Goal: Transaction & Acquisition: Purchase product/service

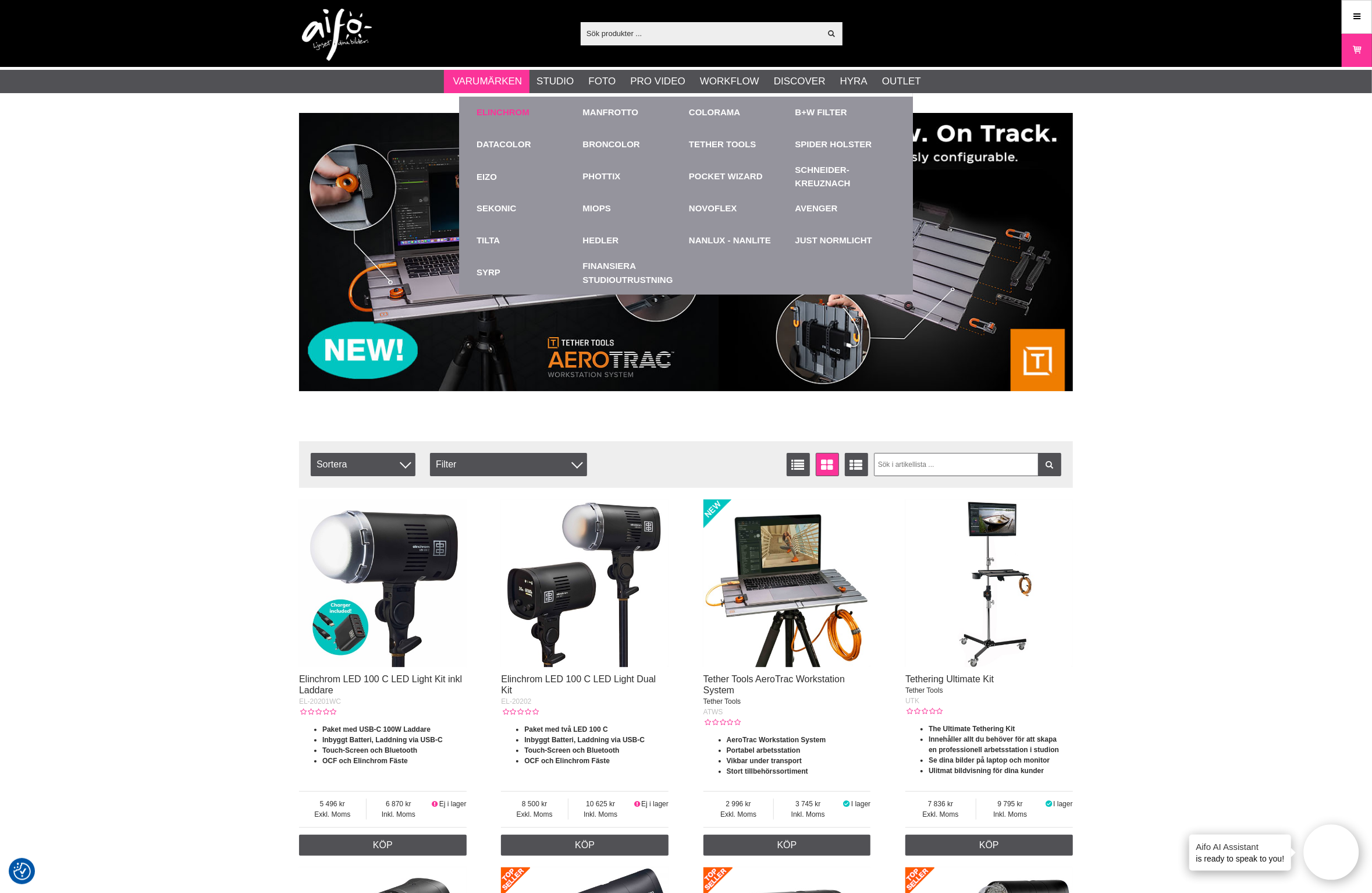
click at [499, 112] on link "Elinchrom" at bounding box center [503, 112] width 53 height 14
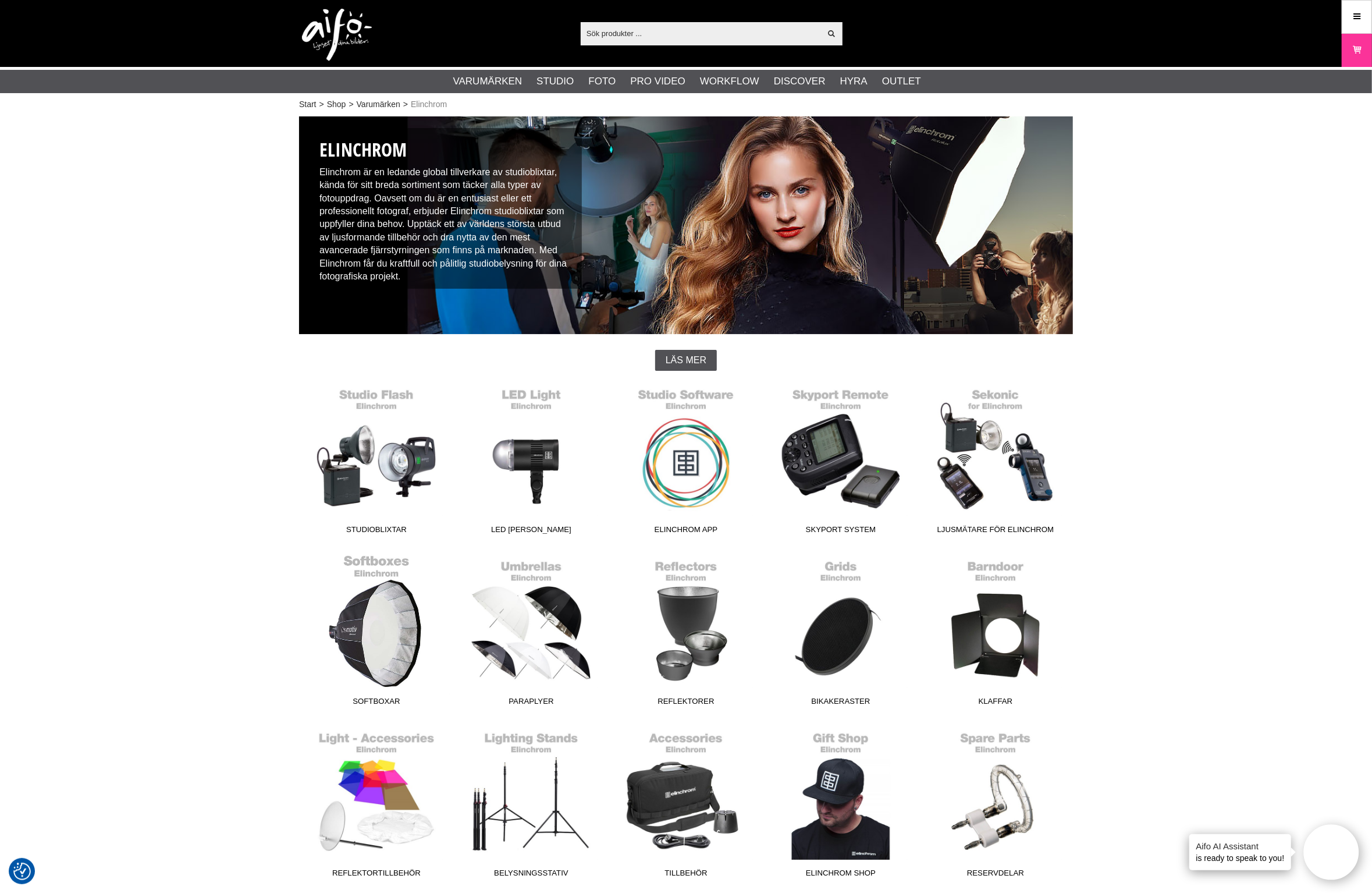
click at [381, 625] on link "Softboxar" at bounding box center [376, 632] width 155 height 157
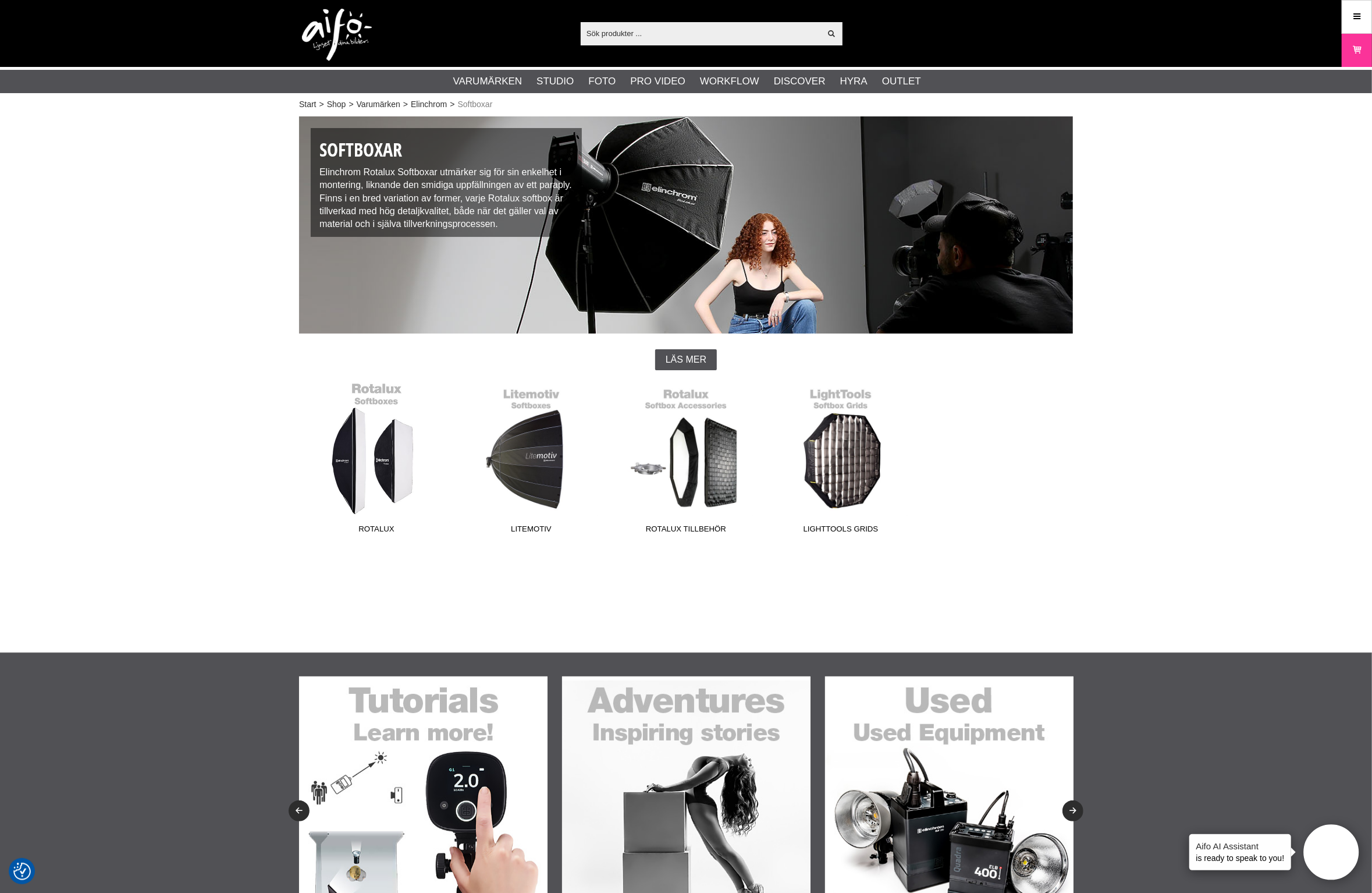
click at [374, 473] on link "Rotalux" at bounding box center [376, 460] width 155 height 157
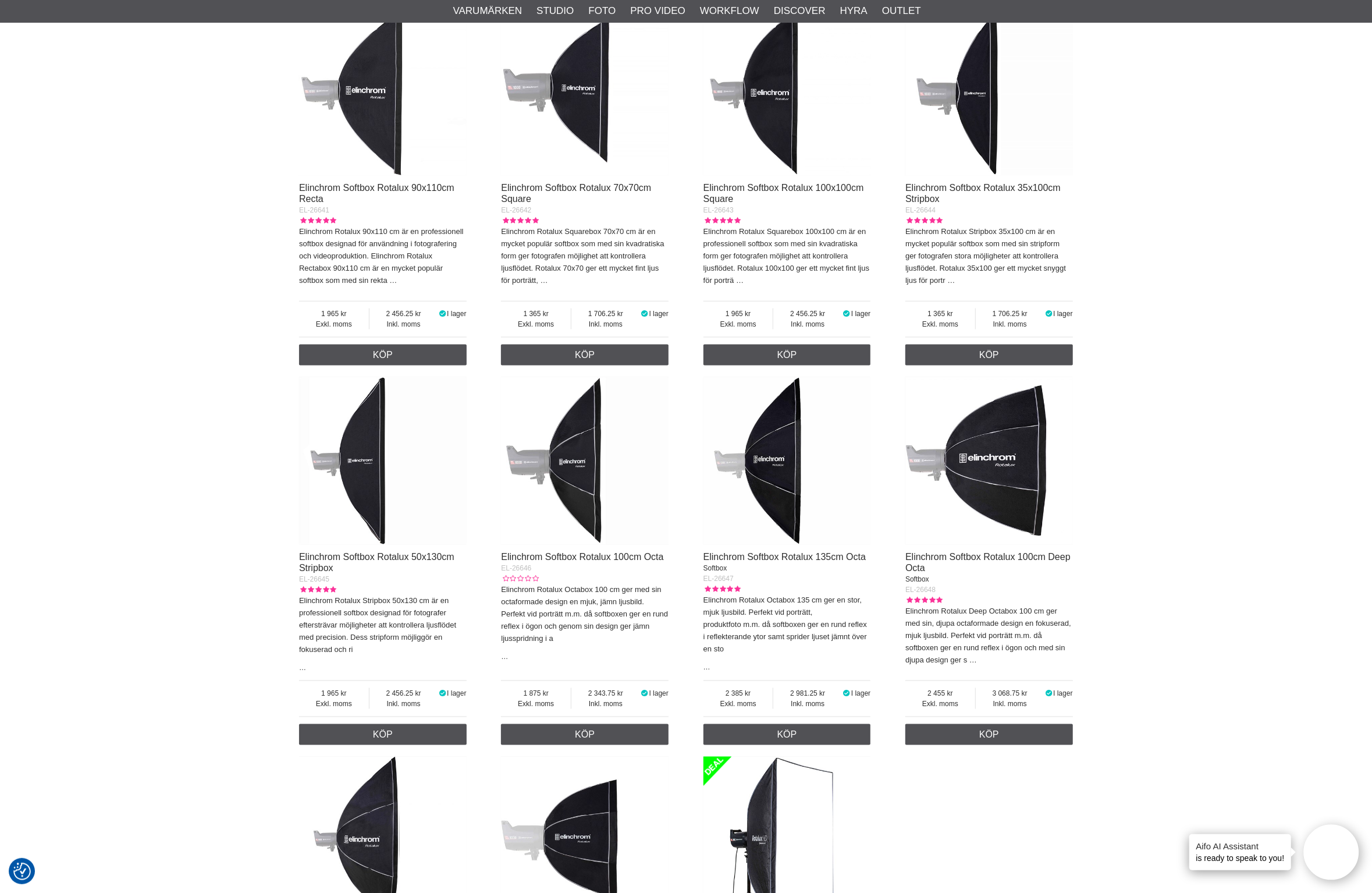
scroll to position [1309, 0]
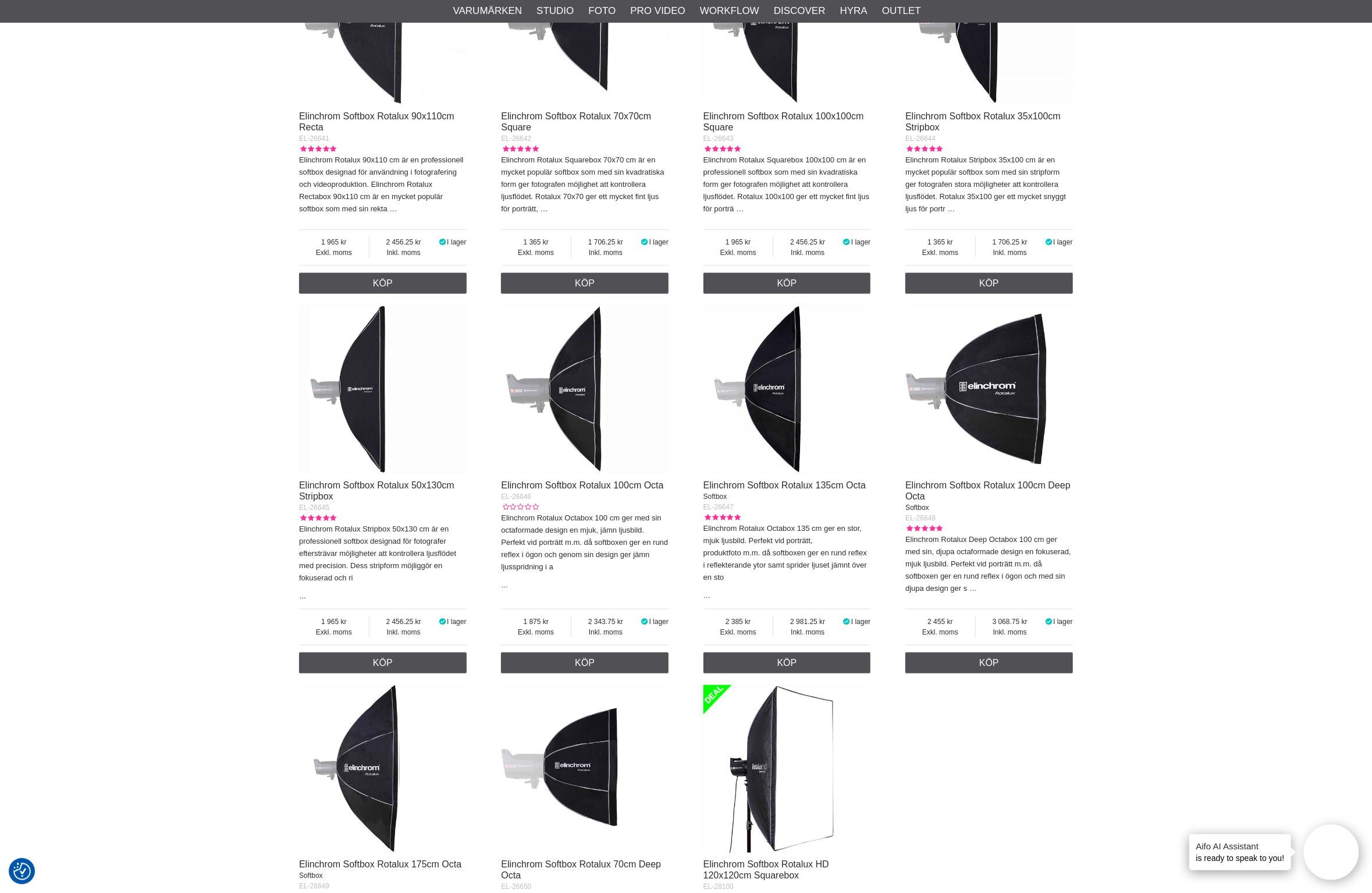
click at [775, 444] on img at bounding box center [787, 390] width 167 height 167
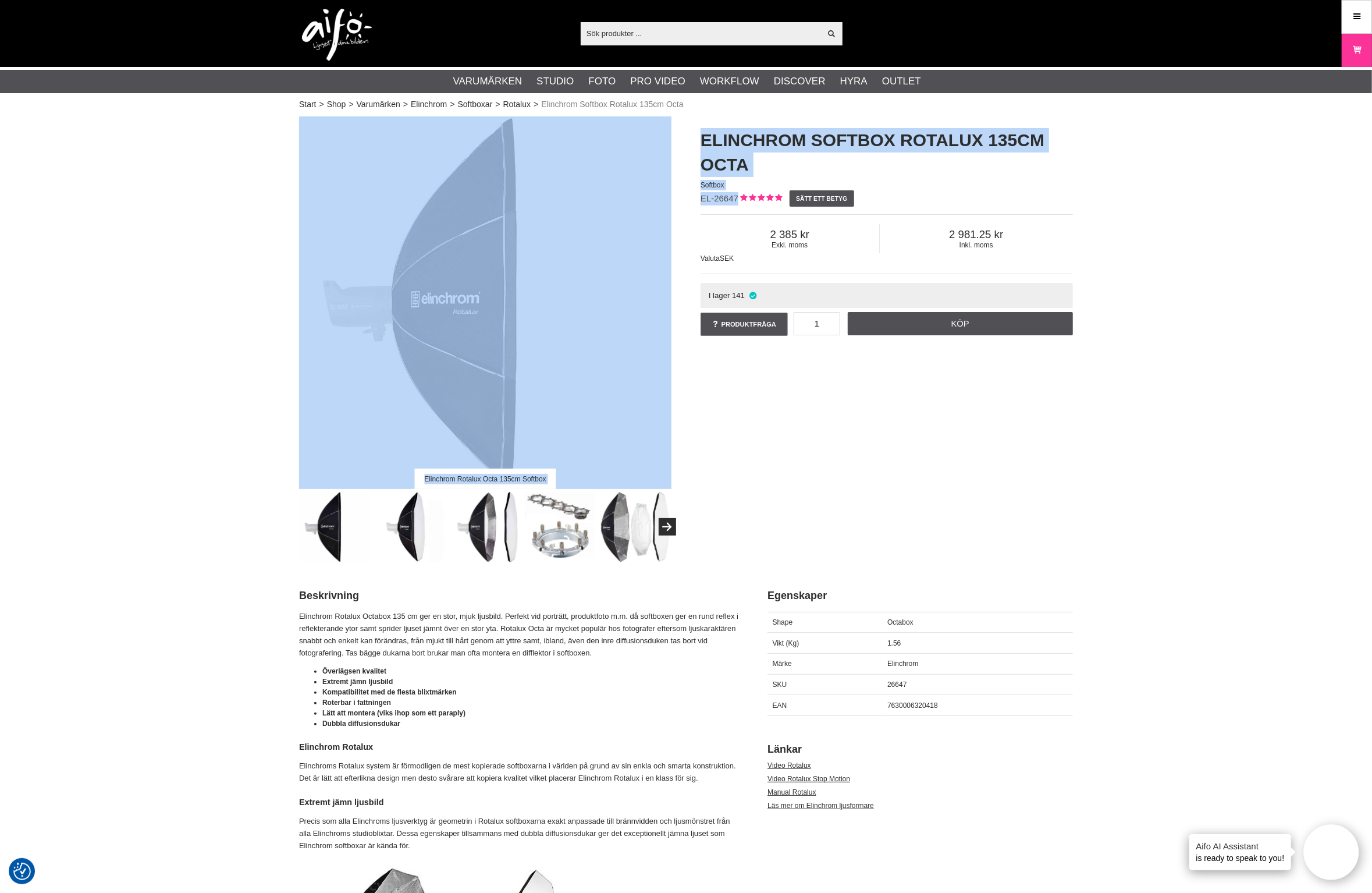
drag, startPoint x: 737, startPoint y: 199, endPoint x: 671, endPoint y: 198, distance: 66.0
click at [671, 198] on div "Elinchrom Rotalux Octa 135cm Softbox Elinchrom Softbox Rotalux 135cm Octa Softb…" at bounding box center [686, 339] width 803 height 446
click at [729, 194] on span "EL-26647" at bounding box center [720, 198] width 38 height 10
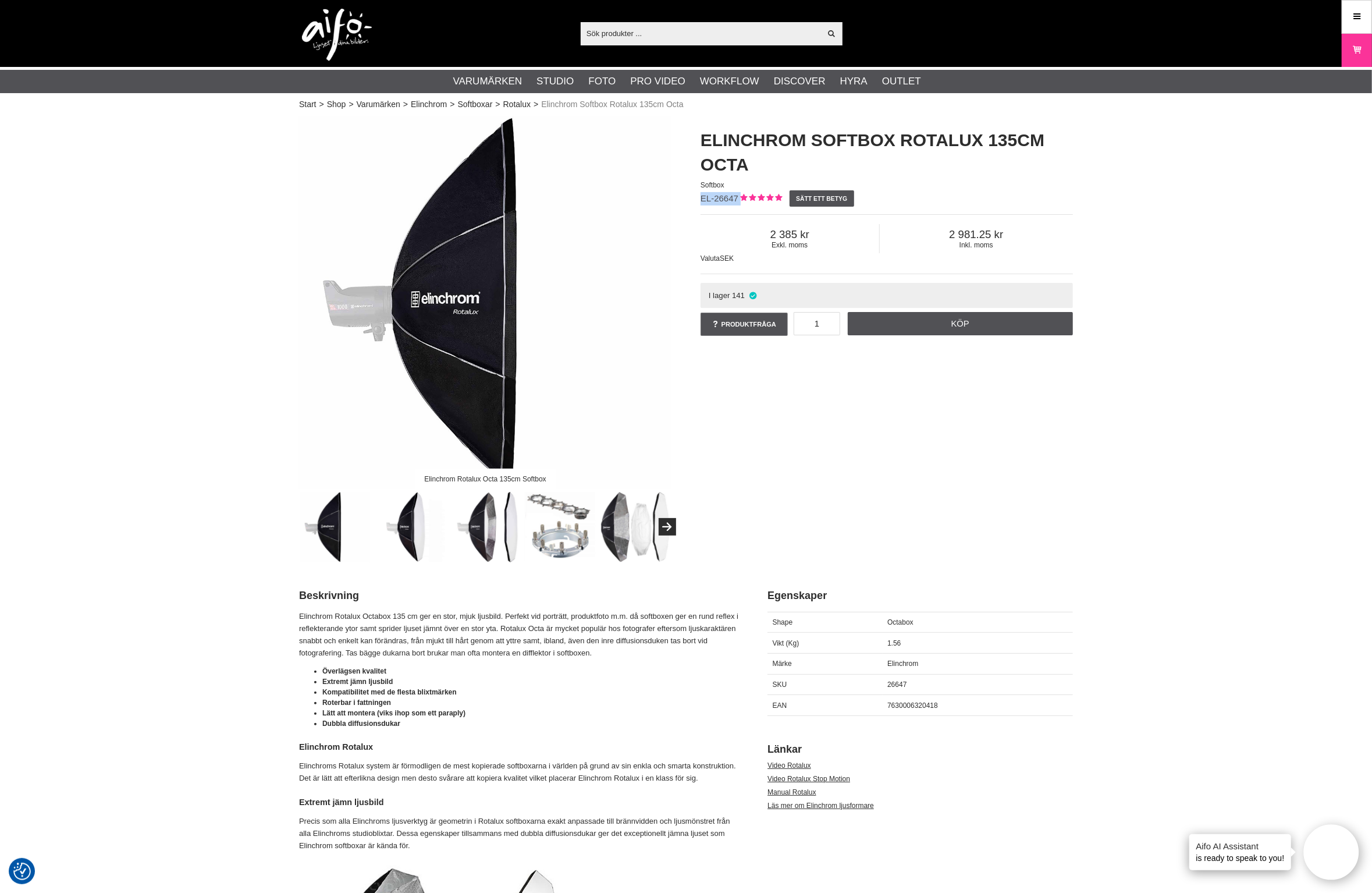
drag, startPoint x: 737, startPoint y: 196, endPoint x: 702, endPoint y: 198, distance: 35.1
click at [702, 198] on div "Elinchrom Softbox Rotalux 135cm Octa Softbox EL-26647 Sätt ett betyg Exkl. moms…" at bounding box center [887, 233] width 401 height 233
copy div "EL-26647"
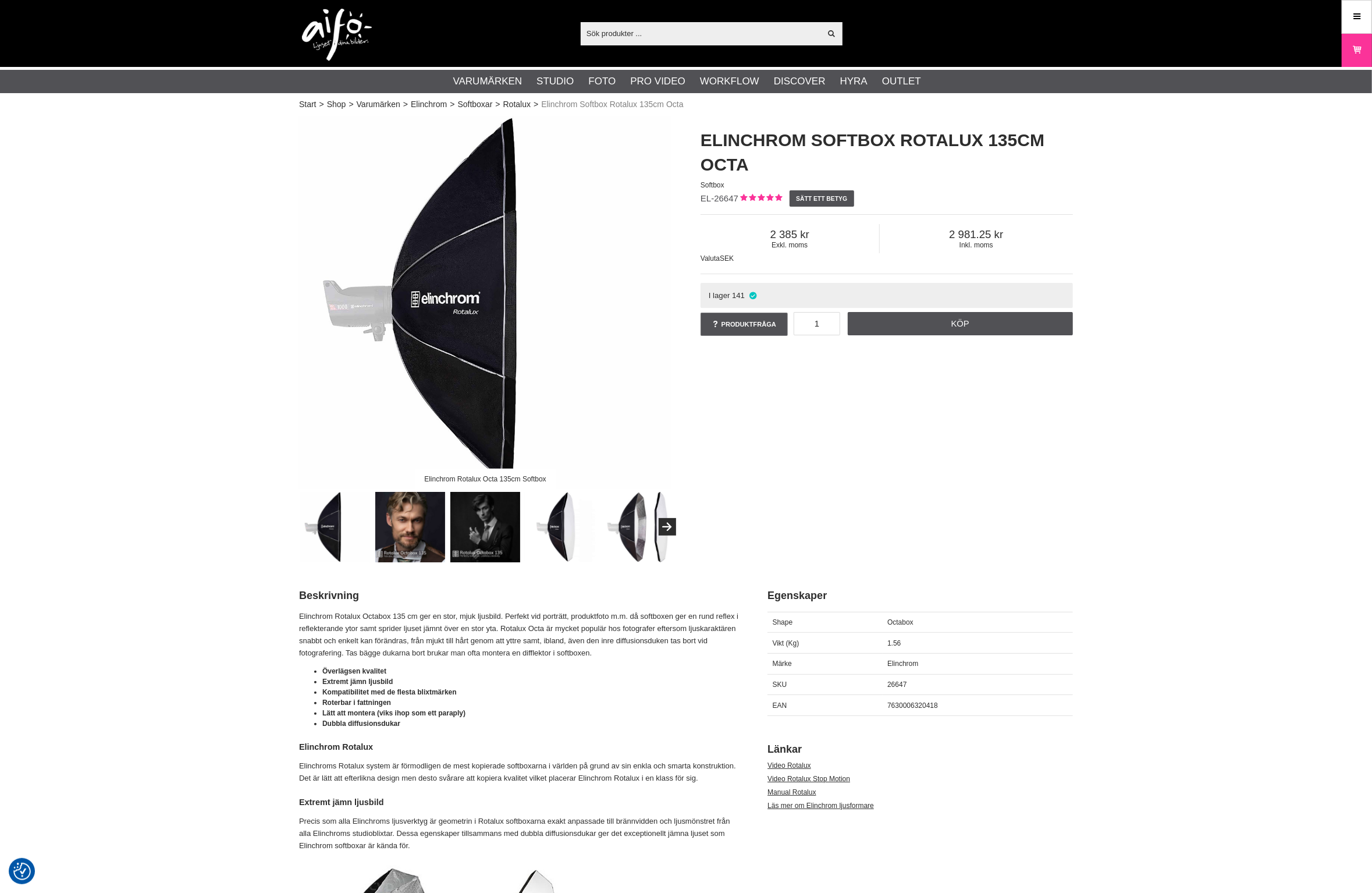
click at [509, 315] on img at bounding box center [485, 302] width 372 height 372
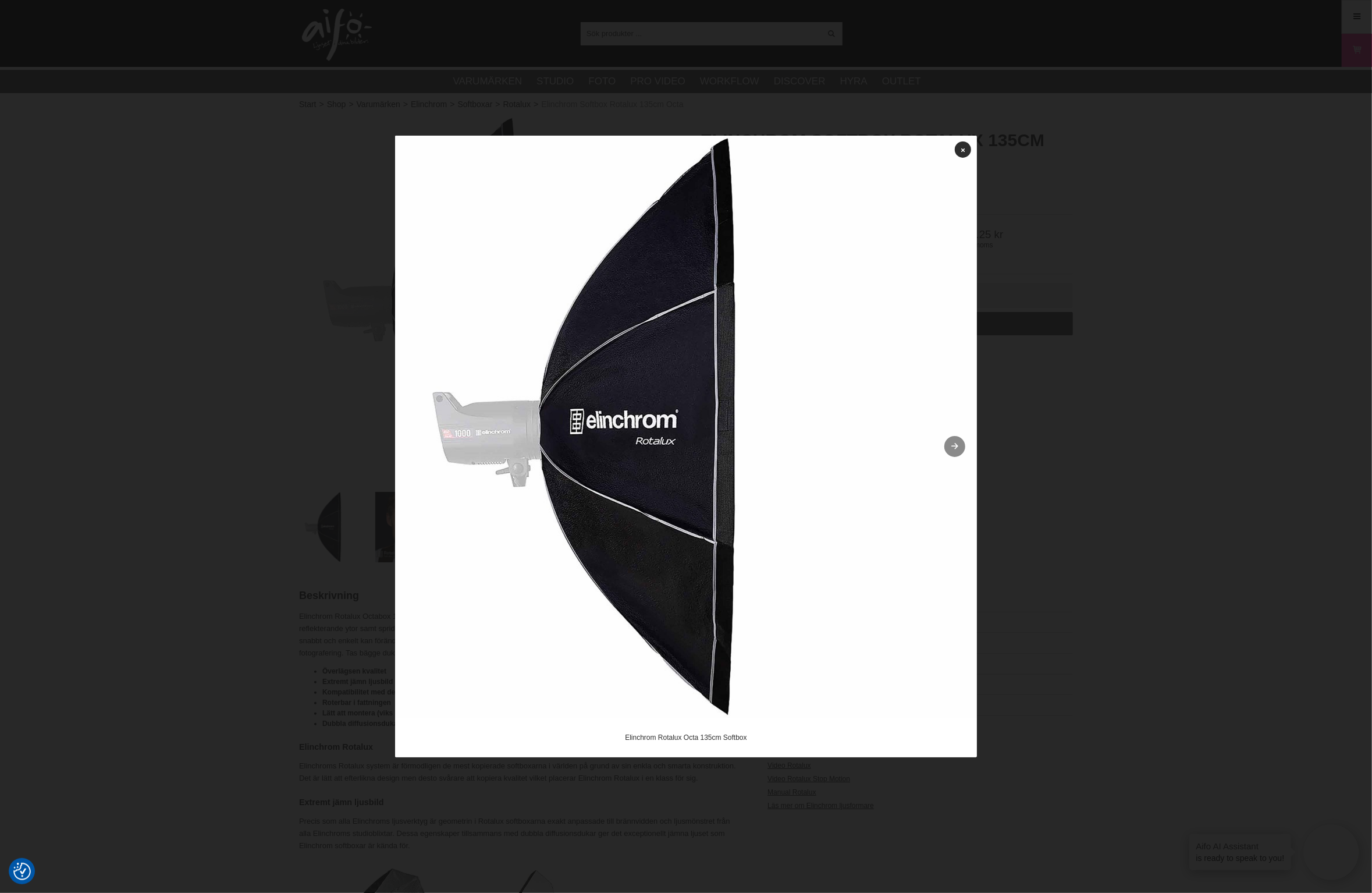
click at [953, 455] on link at bounding box center [955, 446] width 21 height 21
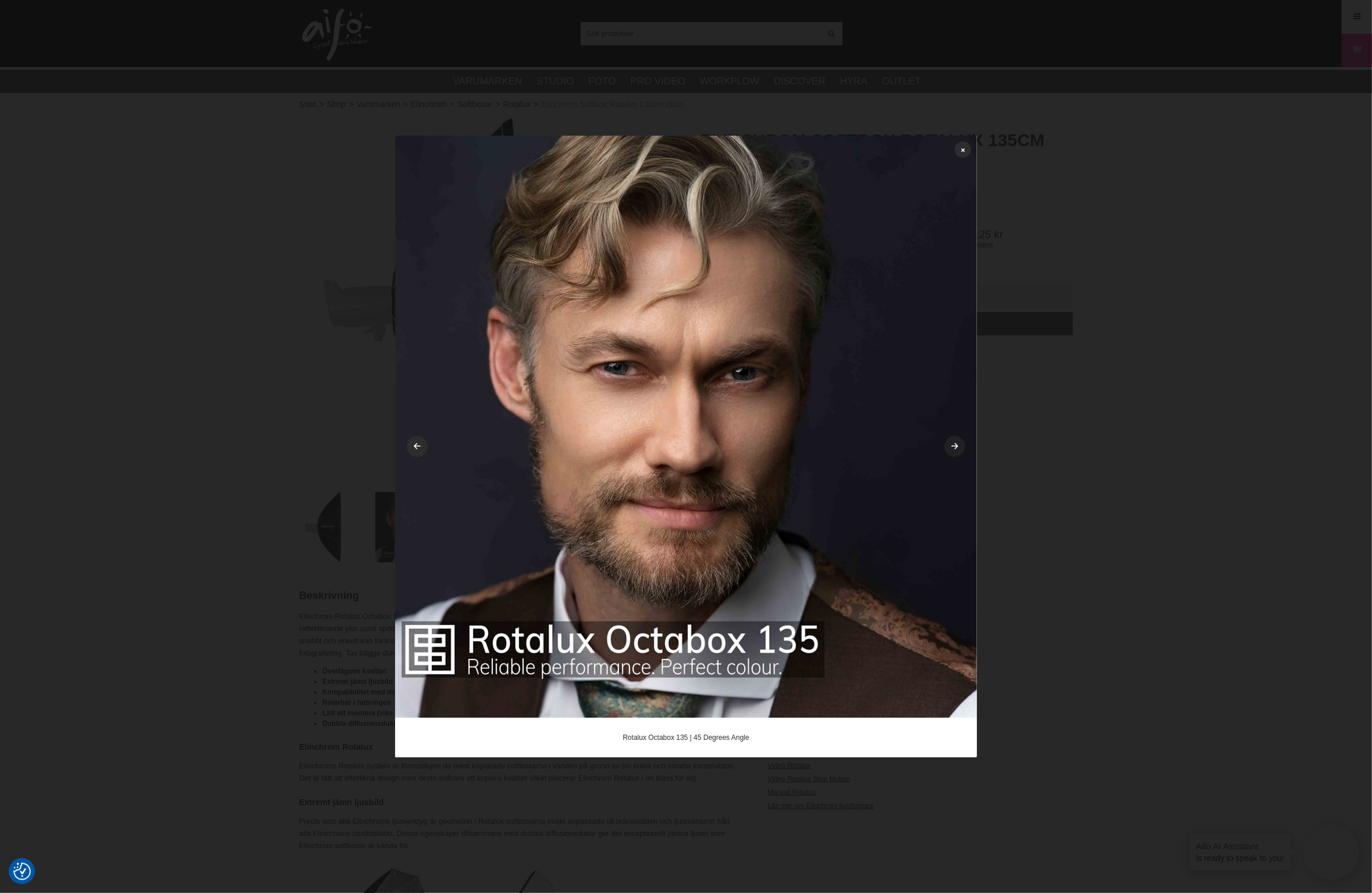
click at [955, 454] on link at bounding box center [955, 446] width 21 height 21
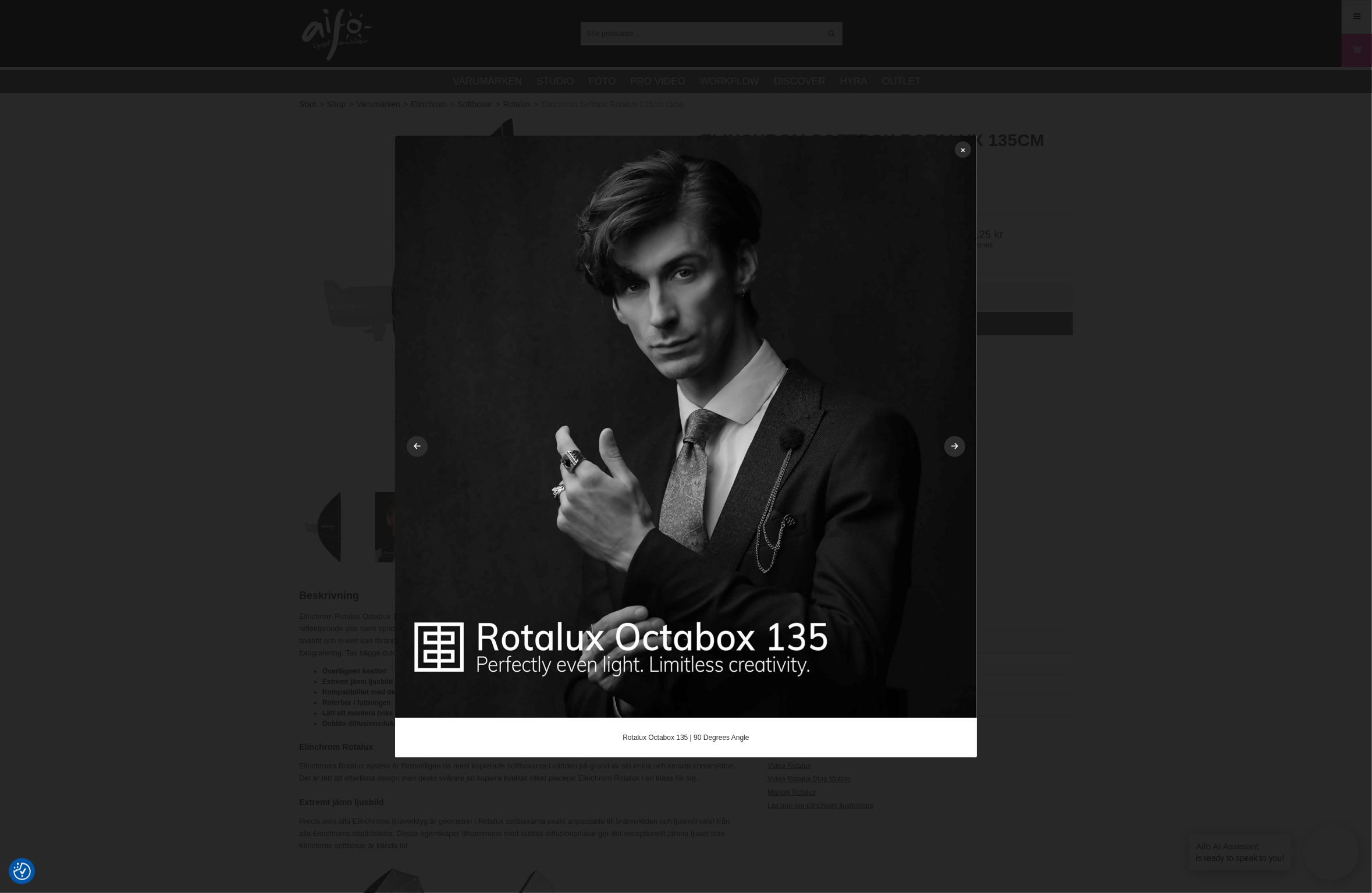
click at [968, 156] on div "Rotalux Octabox 135 | 90 Degrees Angle" at bounding box center [686, 446] width 582 height 622
click at [966, 151] on link at bounding box center [963, 149] width 16 height 16
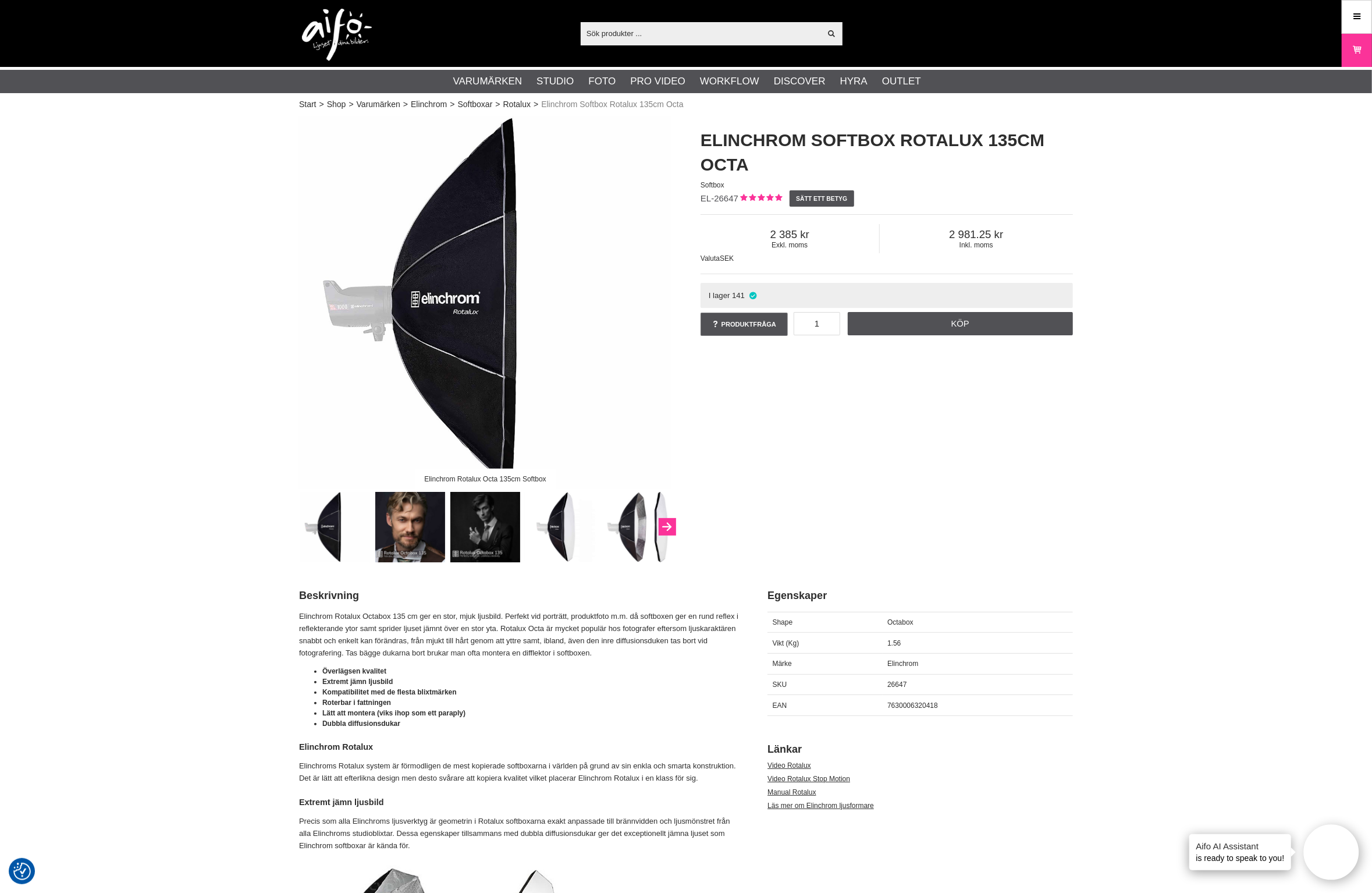
click at [667, 524] on button "Next" at bounding box center [667, 526] width 17 height 17
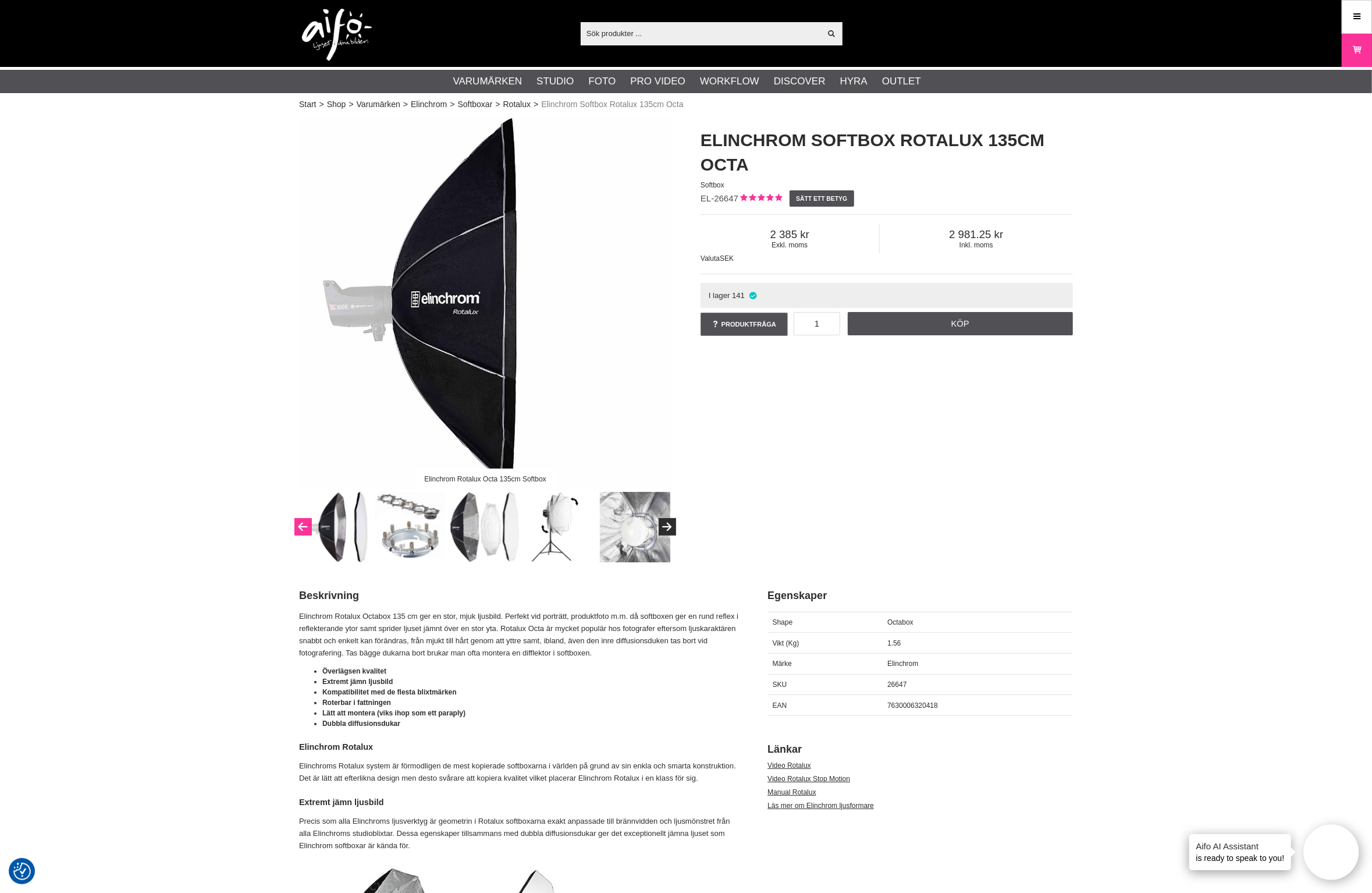
click at [301, 527] on button "Previous" at bounding box center [303, 526] width 17 height 17
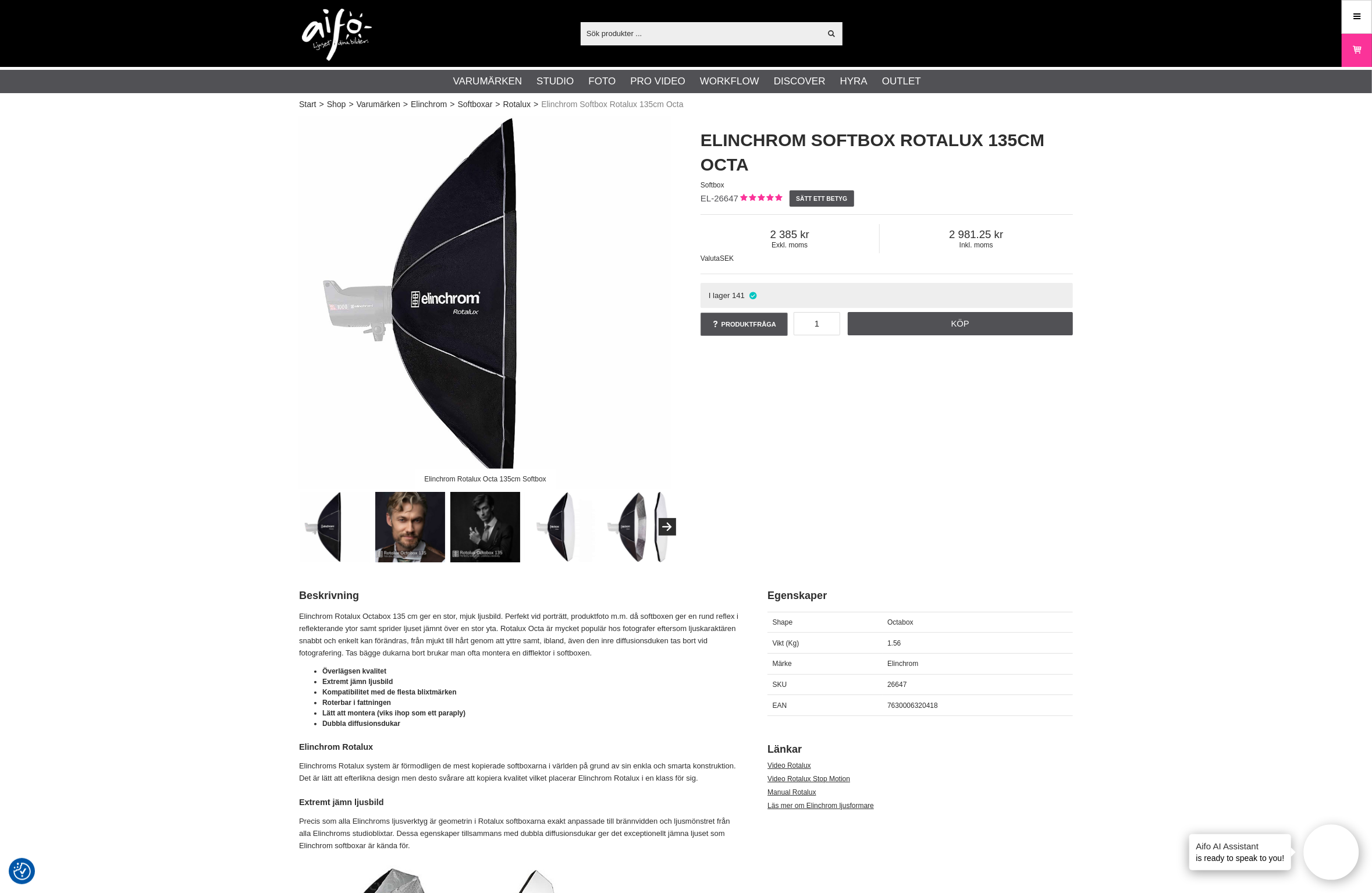
click at [623, 391] on img at bounding box center [485, 302] width 372 height 372
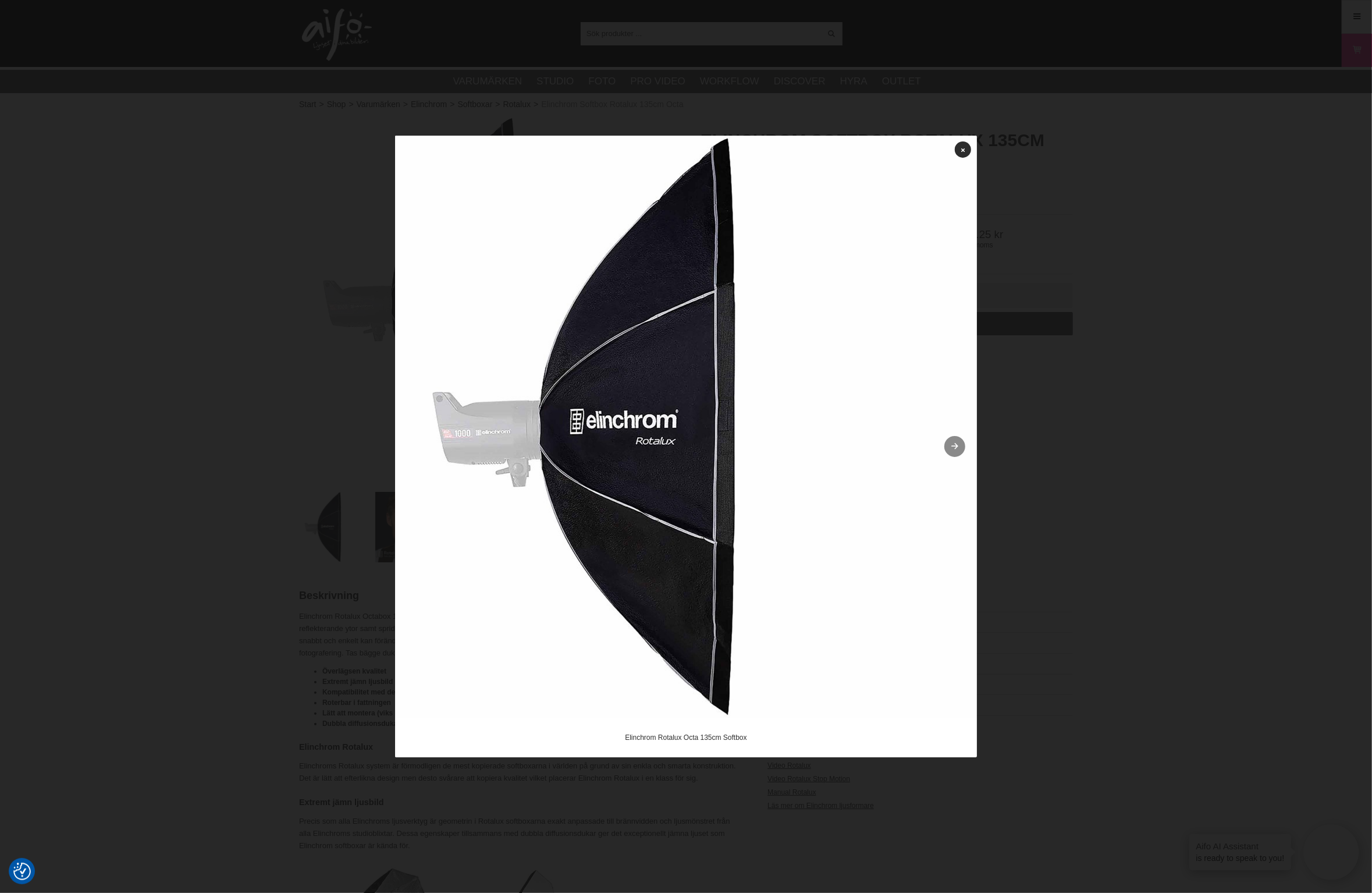
click at [955, 446] on link at bounding box center [955, 446] width 21 height 21
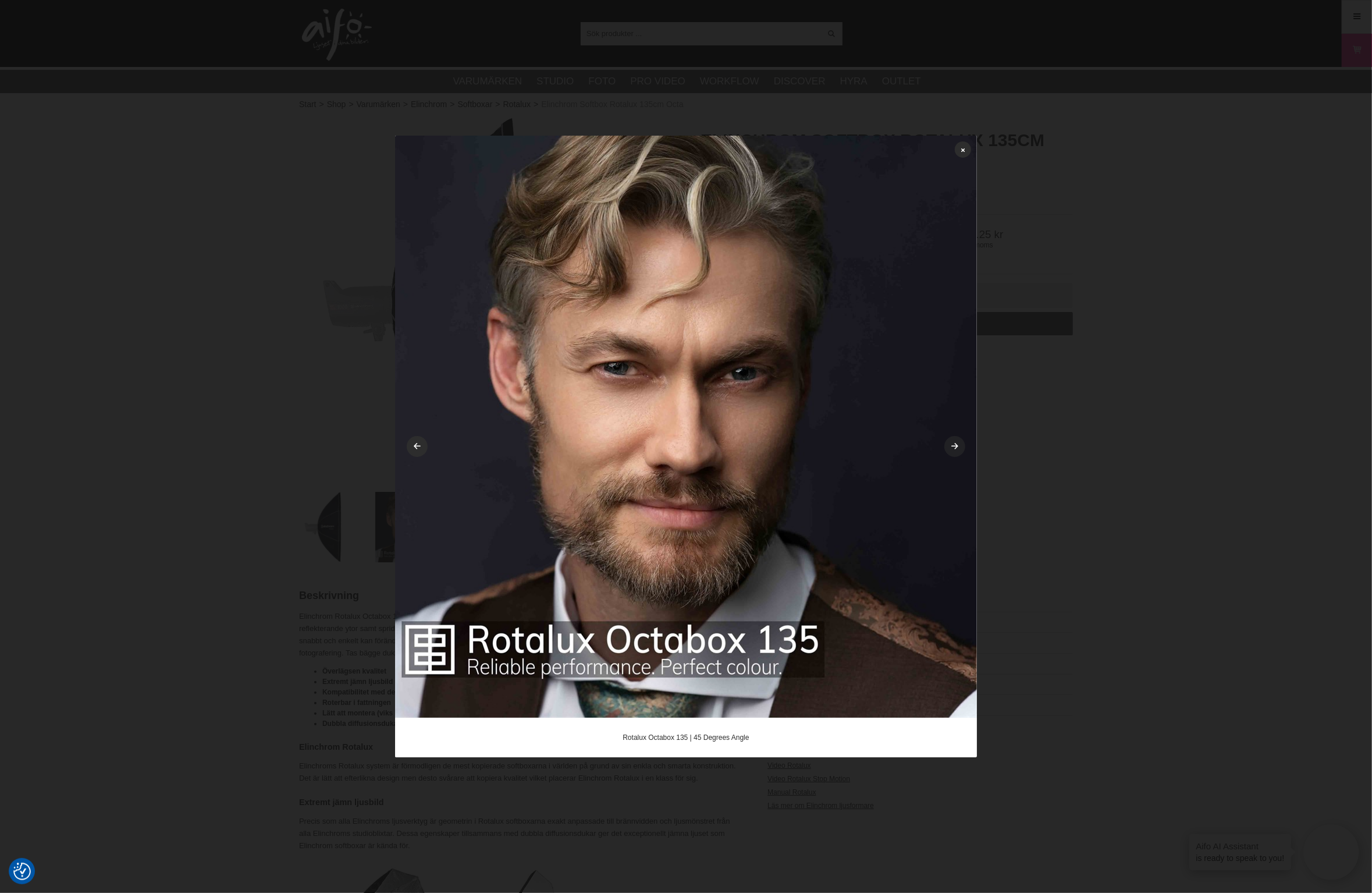
click at [960, 445] on link at bounding box center [955, 446] width 21 height 21
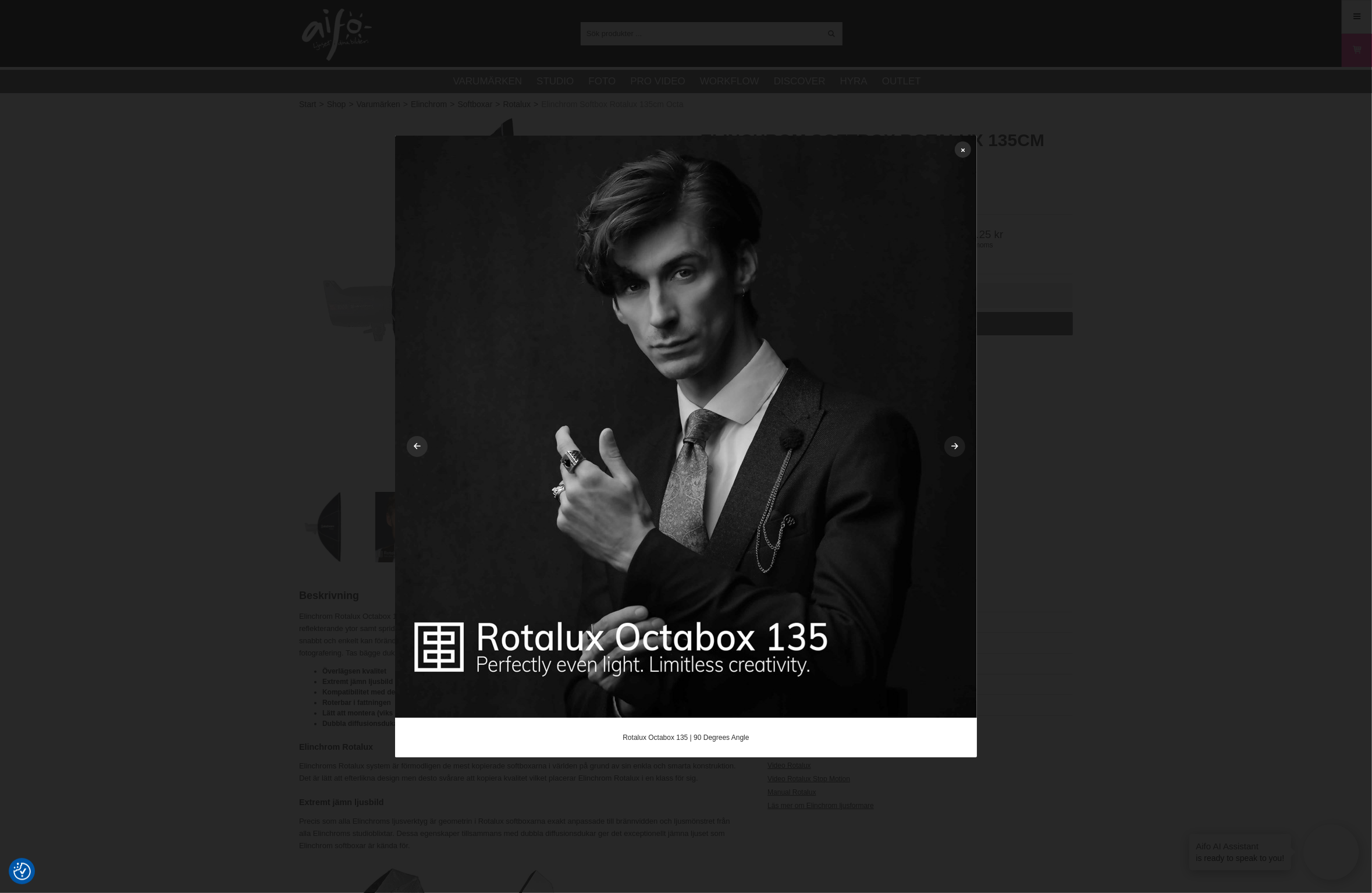
click at [960, 445] on link at bounding box center [955, 446] width 21 height 21
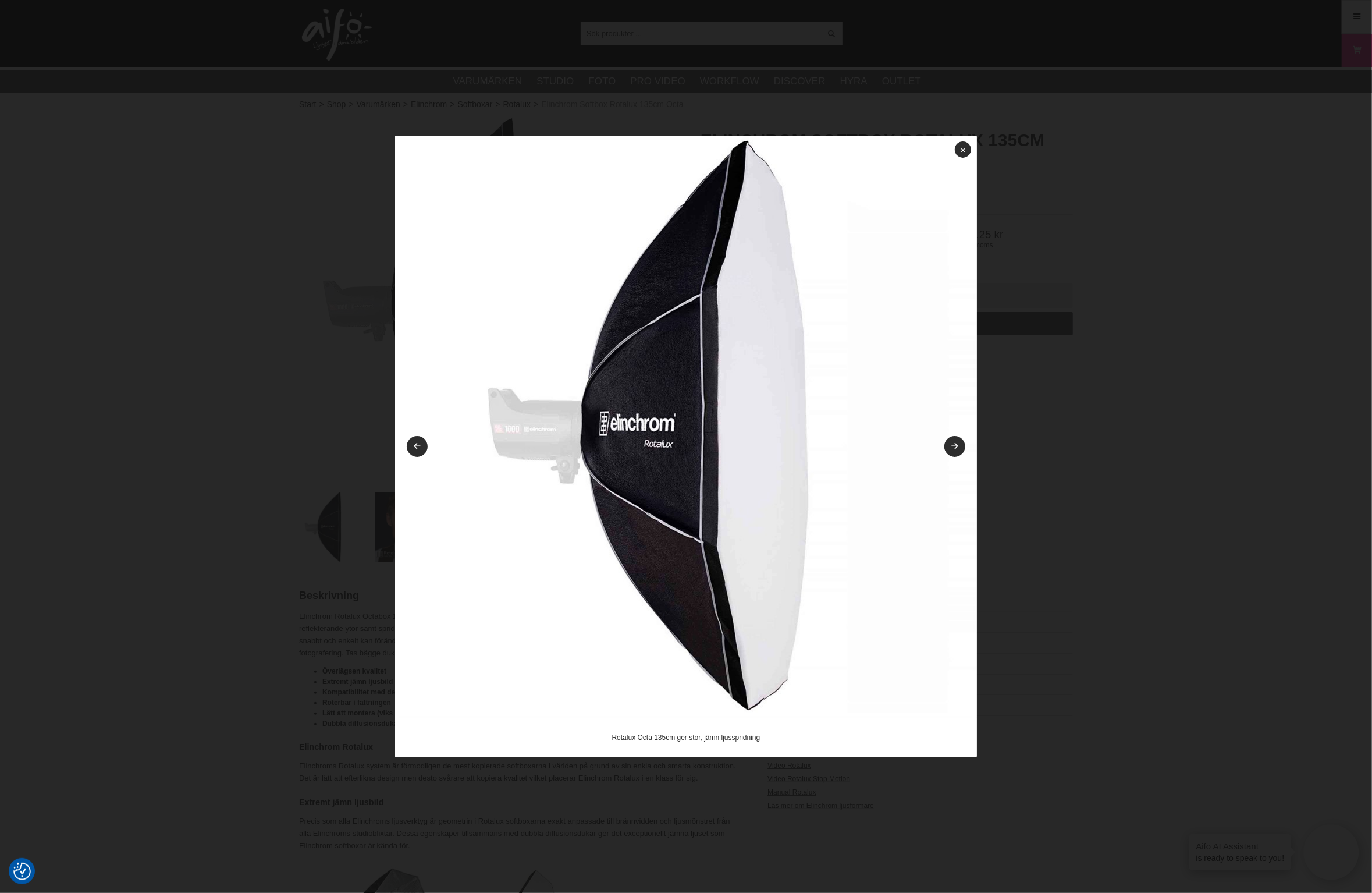
click at [972, 149] on img at bounding box center [686, 426] width 582 height 582
click at [955, 150] on link at bounding box center [963, 149] width 16 height 16
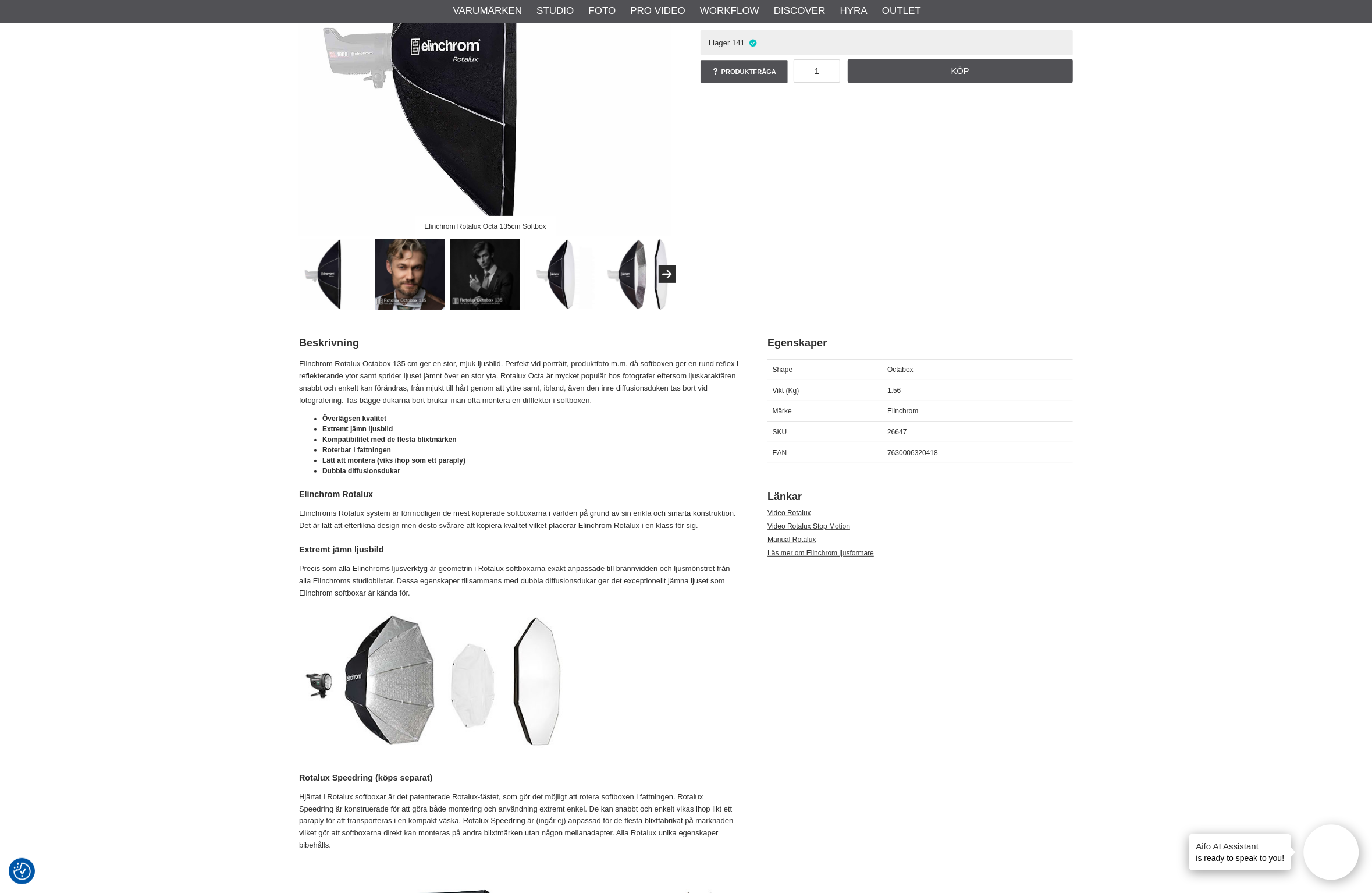
scroll to position [290, 0]
